Goal: Navigation & Orientation: Find specific page/section

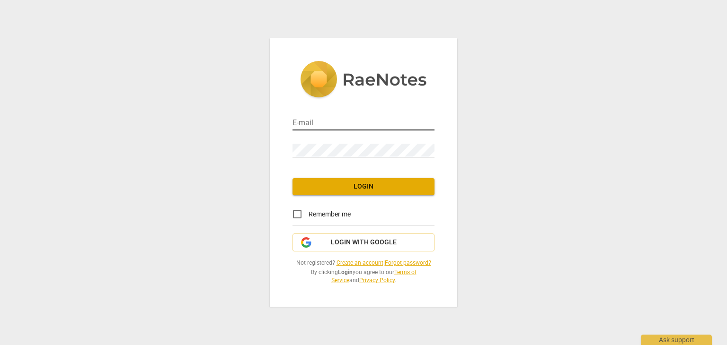
click at [385, 123] on input "email" at bounding box center [363, 124] width 142 height 14
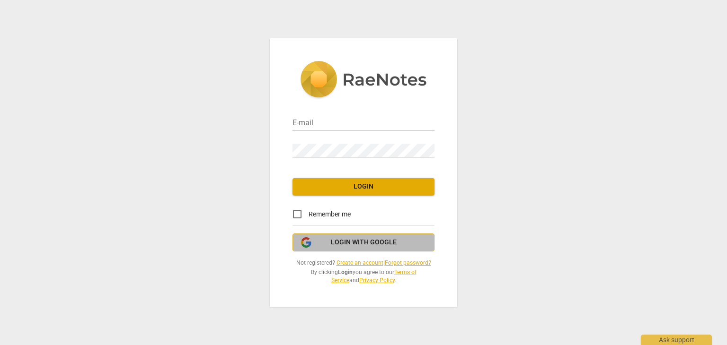
click at [366, 247] on button "Login with Google" at bounding box center [363, 243] width 142 height 18
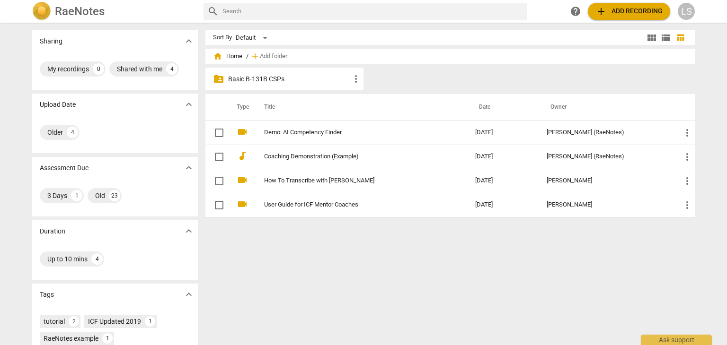
click at [289, 82] on p "Basic B-131B CSPs" at bounding box center [289, 79] width 122 height 10
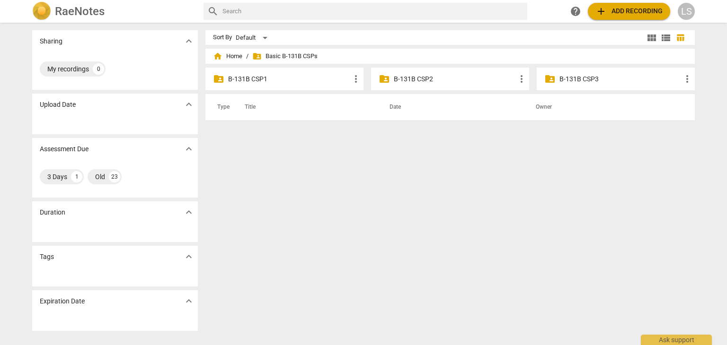
click at [289, 82] on p "B-131B CSP1" at bounding box center [289, 79] width 122 height 10
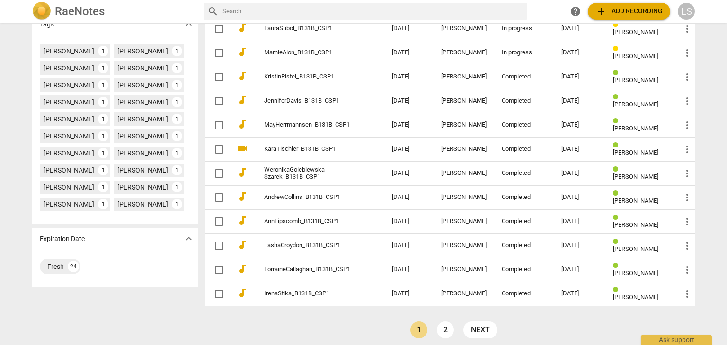
scroll to position [269, 0]
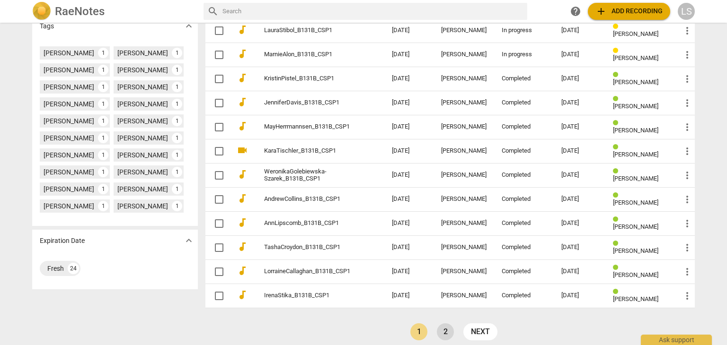
click at [450, 332] on link "2" at bounding box center [445, 332] width 17 height 17
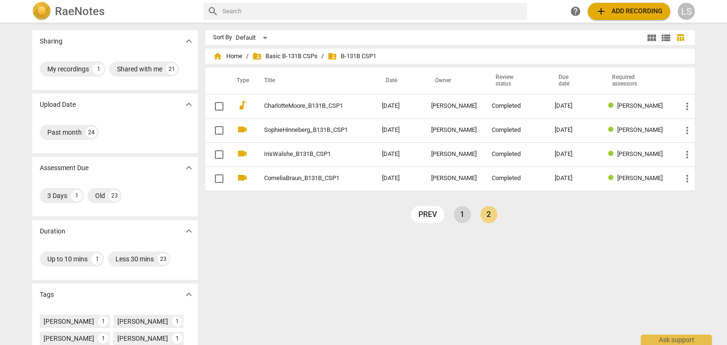
click at [455, 215] on link "1" at bounding box center [462, 214] width 17 height 17
